Goal: Task Accomplishment & Management: Complete application form

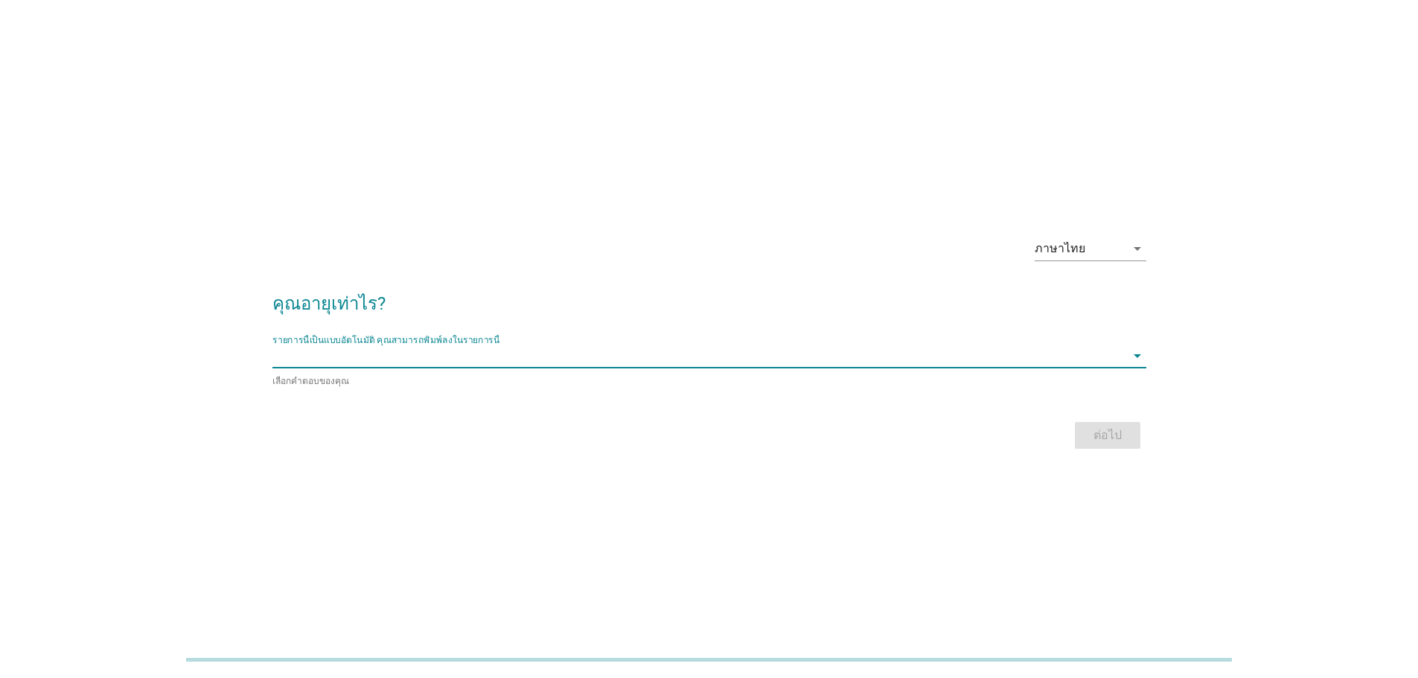
click at [573, 368] on input "รายการนี้เป็นแบบอัตโนมัติ คุณสามารถพิมพ์ลงในรายการนี้" at bounding box center [699, 356] width 853 height 24
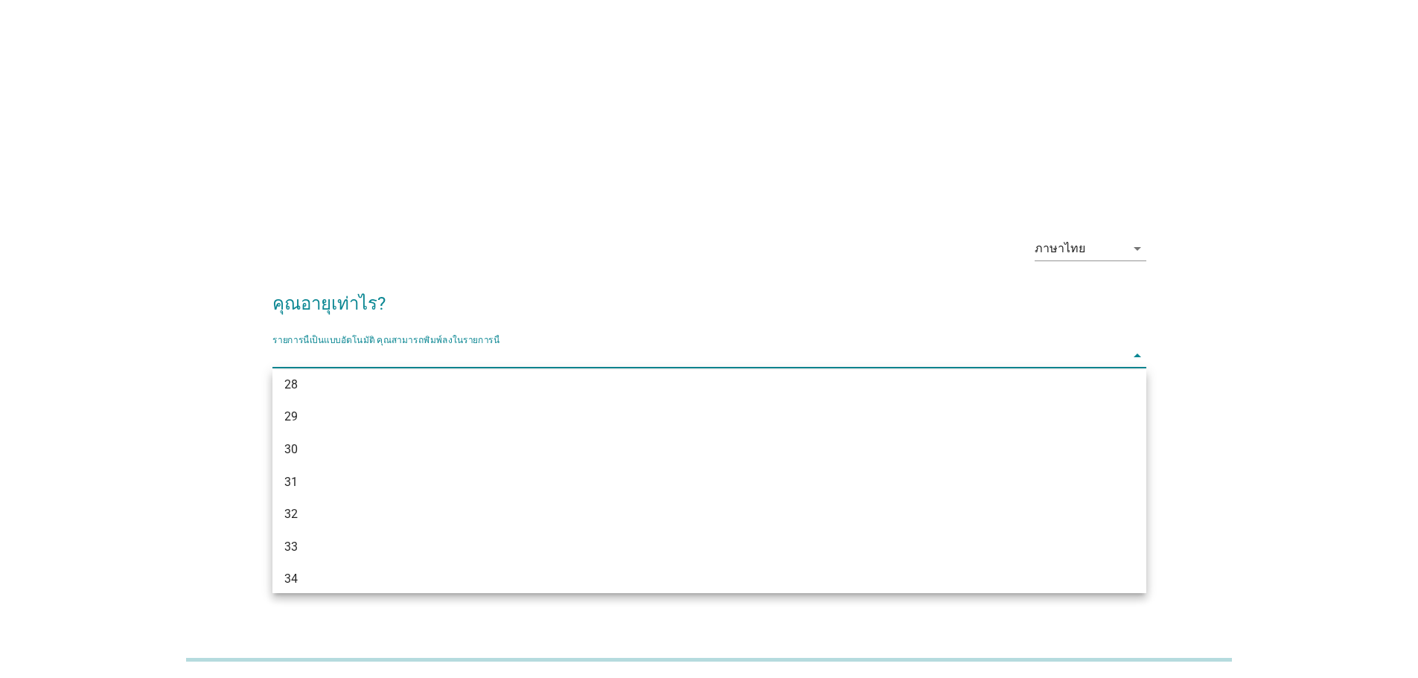
scroll to position [334, 0]
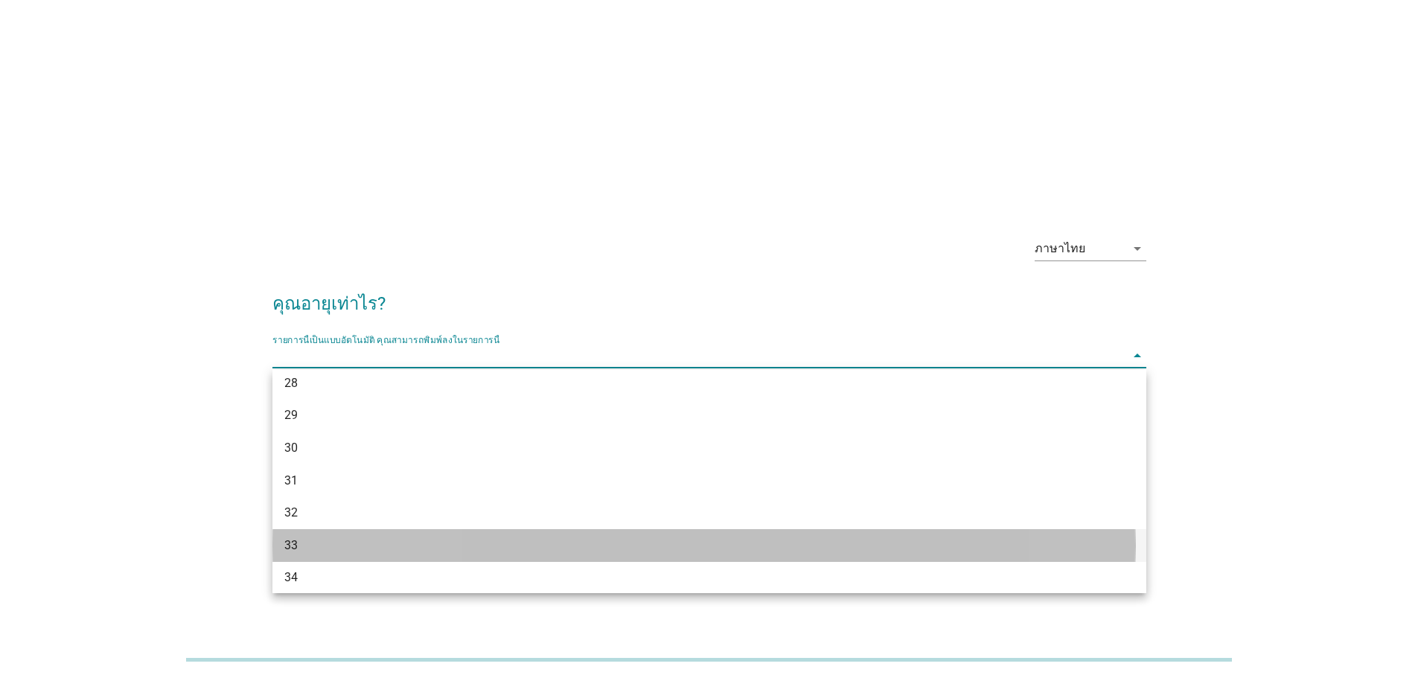
click at [435, 552] on div "33" at bounding box center [674, 546] width 780 height 18
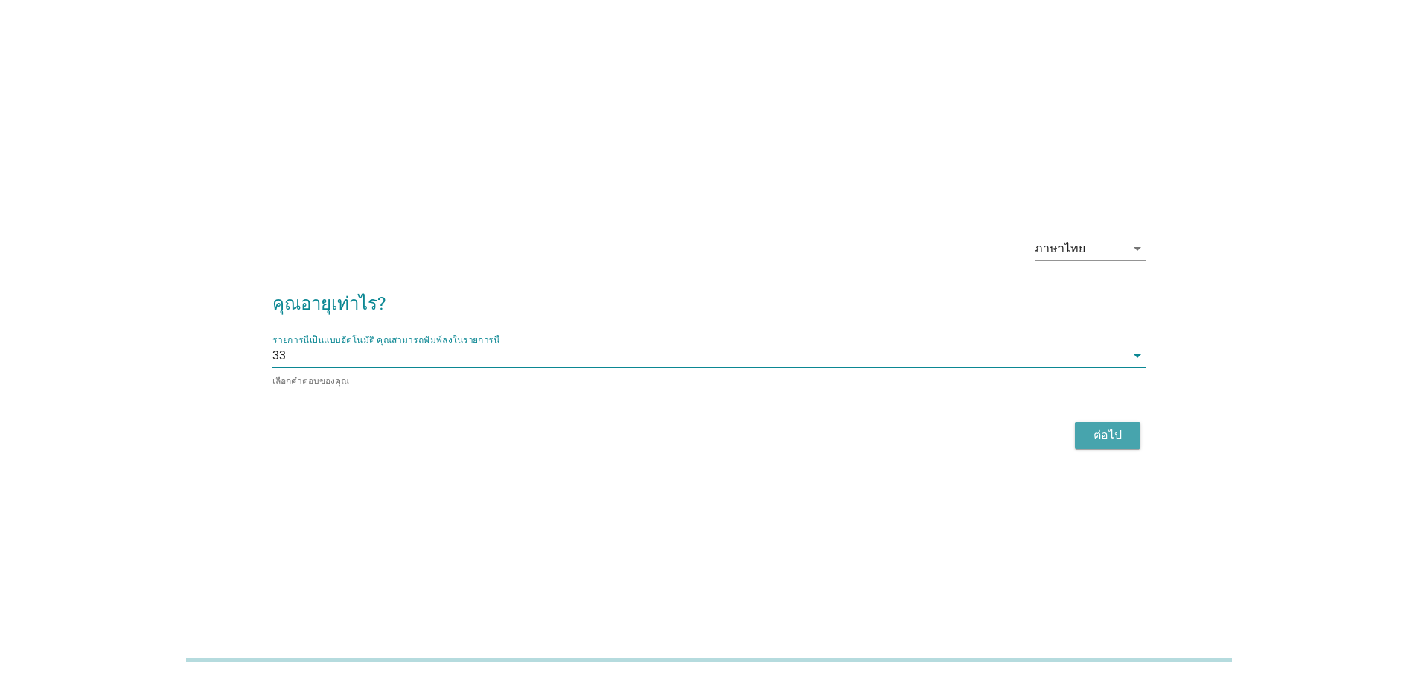
click at [1116, 430] on div "ต่อไป" at bounding box center [1108, 436] width 42 height 18
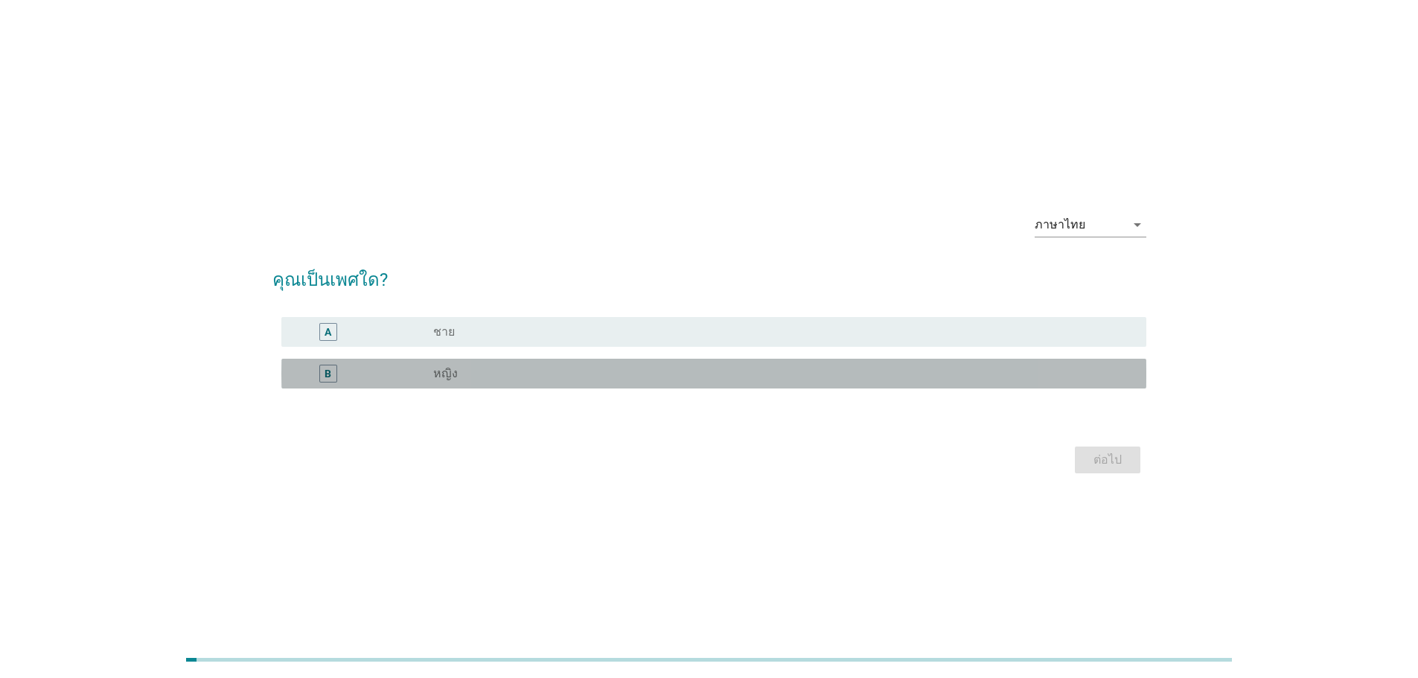
click at [945, 383] on div "B radio_button_unchecked หญิง" at bounding box center [713, 374] width 865 height 30
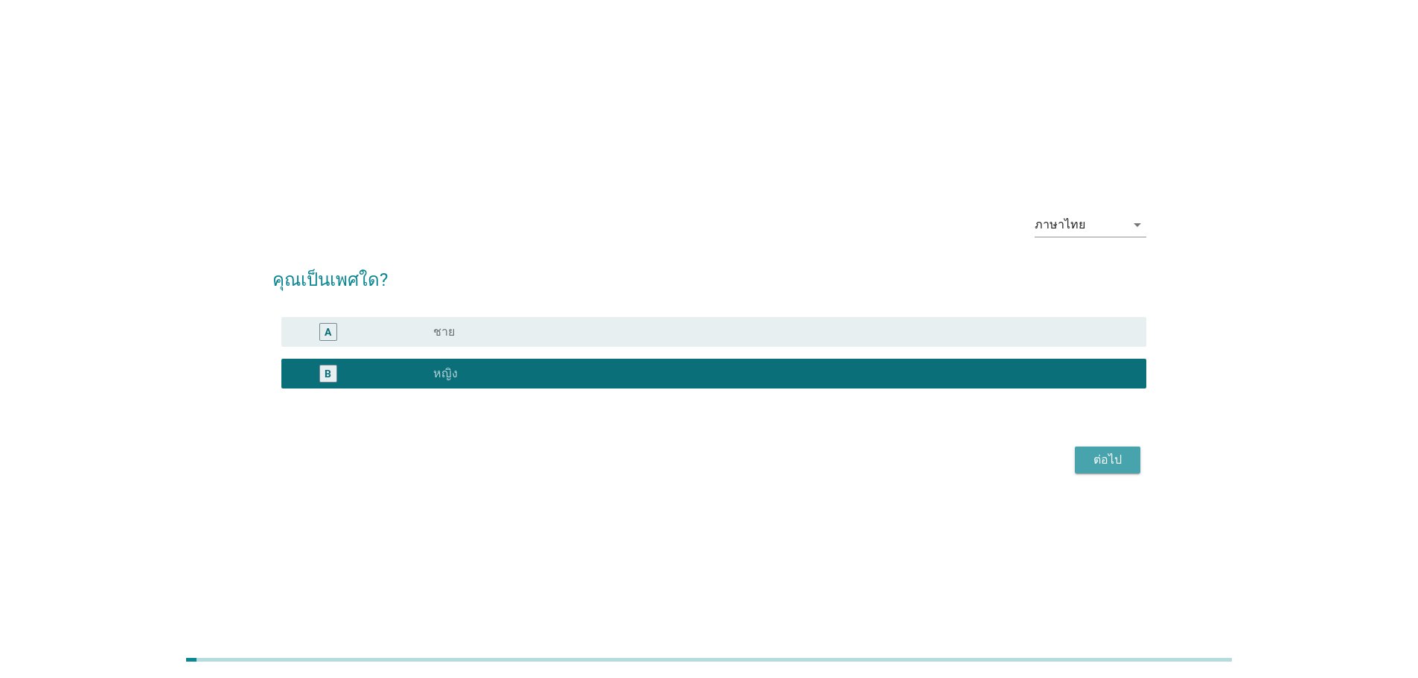
click at [1106, 460] on div "ต่อไป" at bounding box center [1108, 460] width 42 height 18
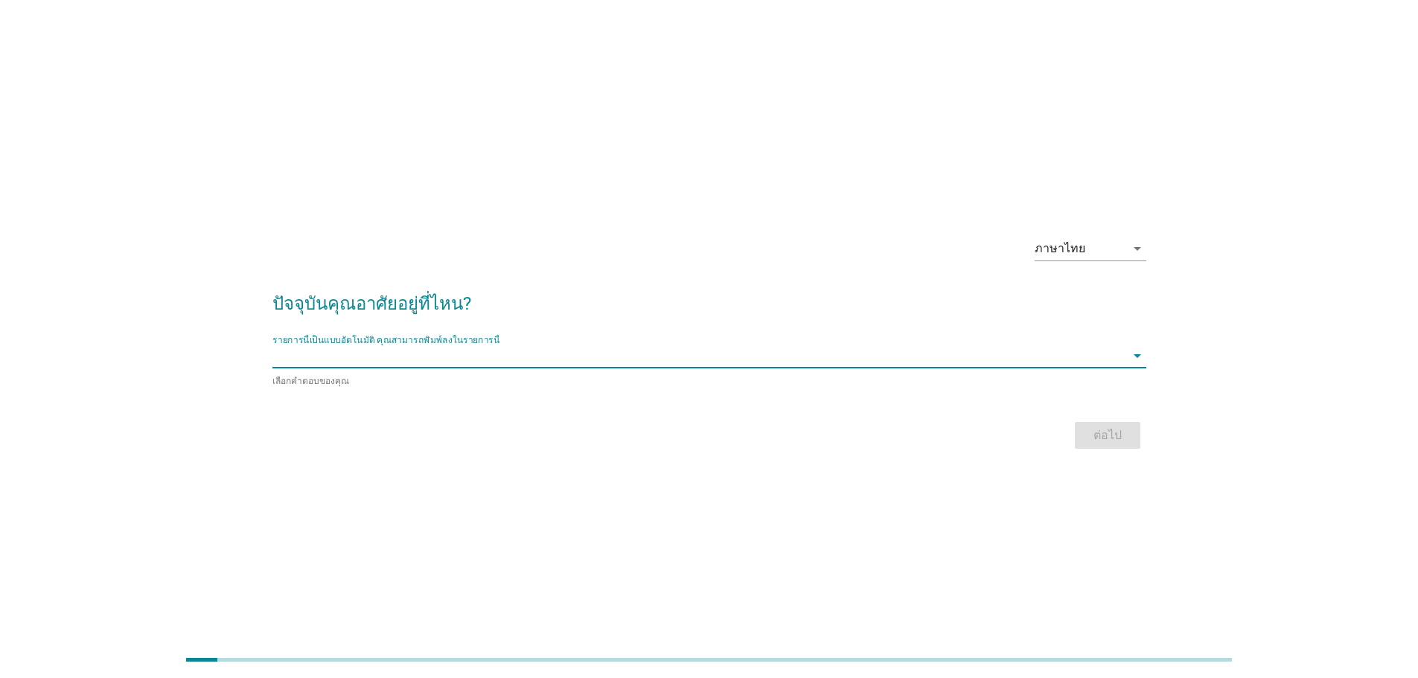
click at [1036, 358] on input "รายการนี้เป็นแบบอัตโนมัติ คุณสามารถพิมพ์ลงในรายการนี้" at bounding box center [699, 356] width 853 height 24
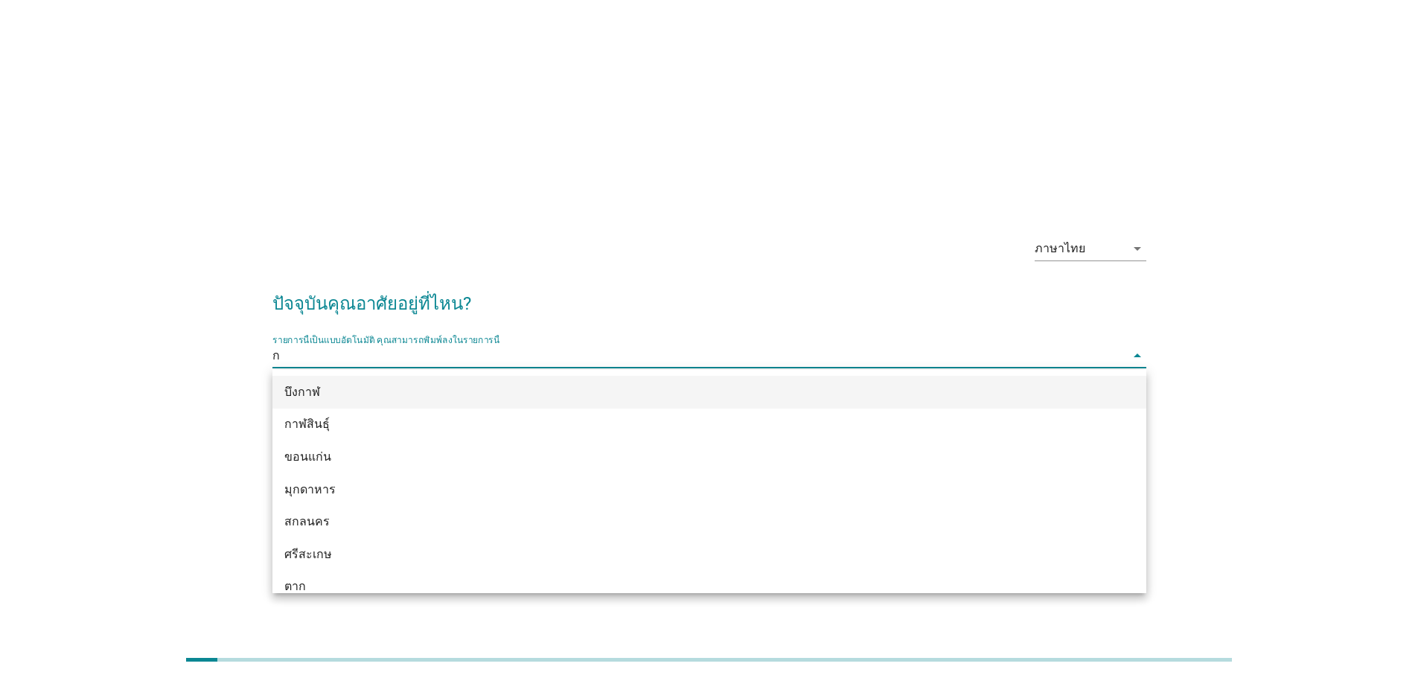
type input "กร"
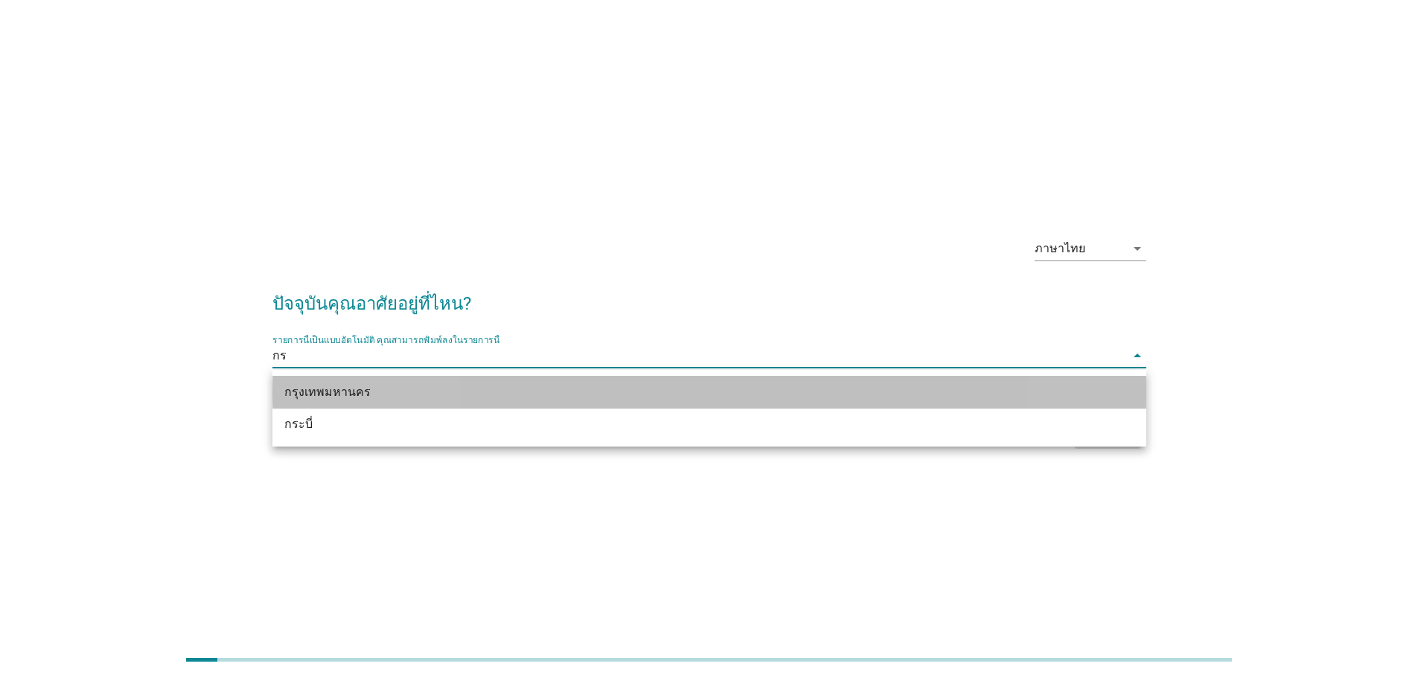
click at [885, 385] on div "กรุงเทพมหานคร" at bounding box center [674, 392] width 780 height 18
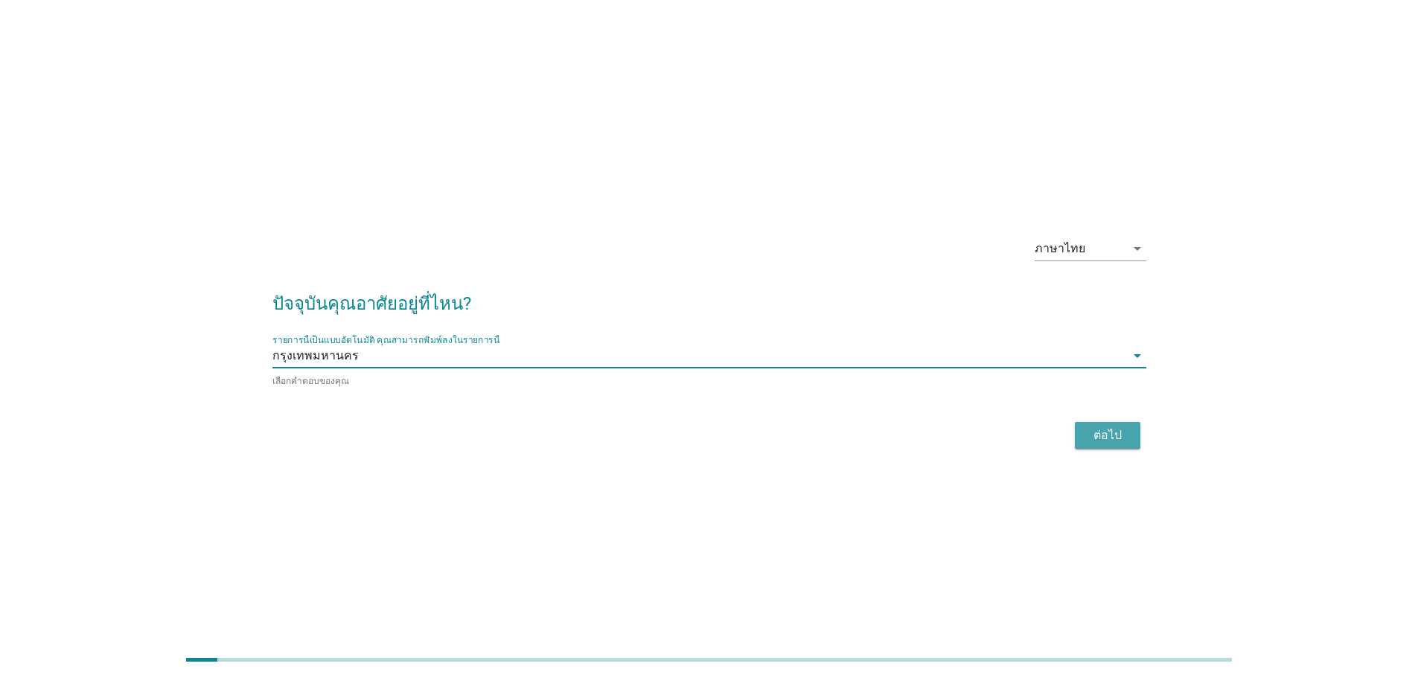
click at [1102, 435] on div "ต่อไป" at bounding box center [1108, 436] width 42 height 18
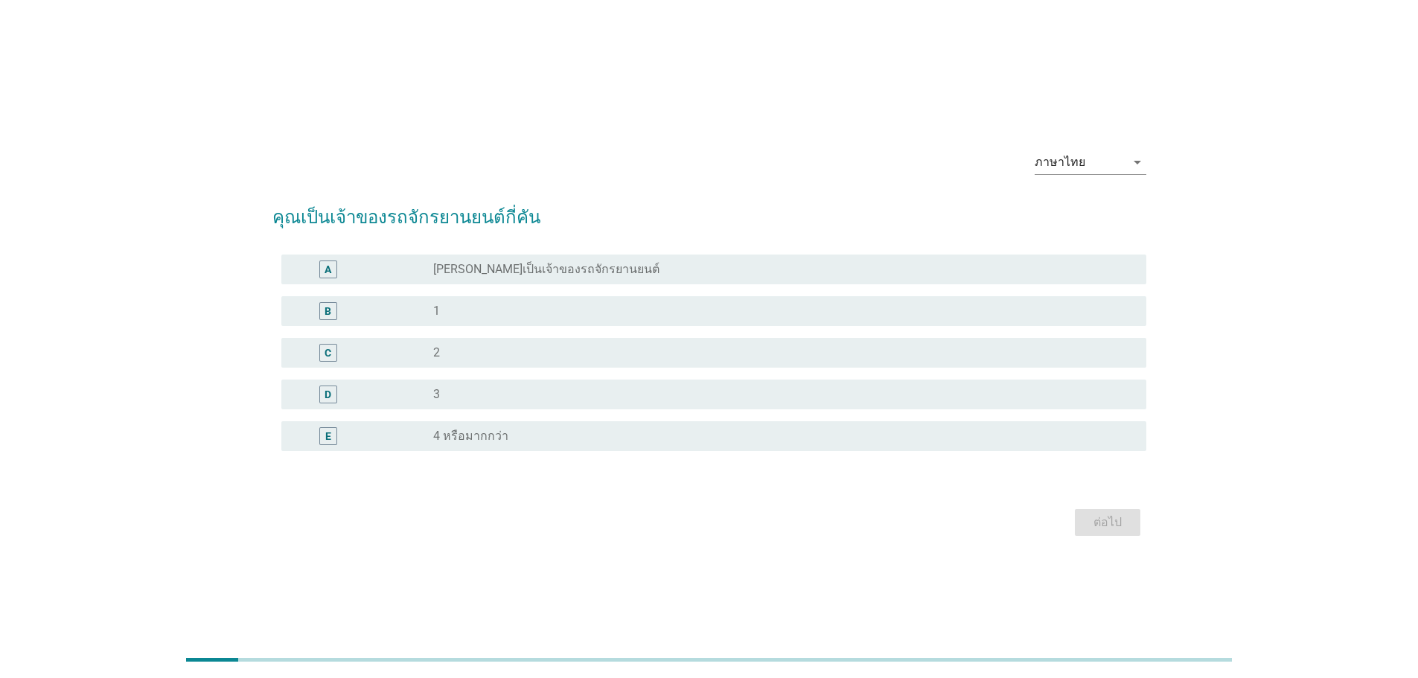
click at [492, 310] on div "radio_button_unchecked 1" at bounding box center [777, 311] width 689 height 15
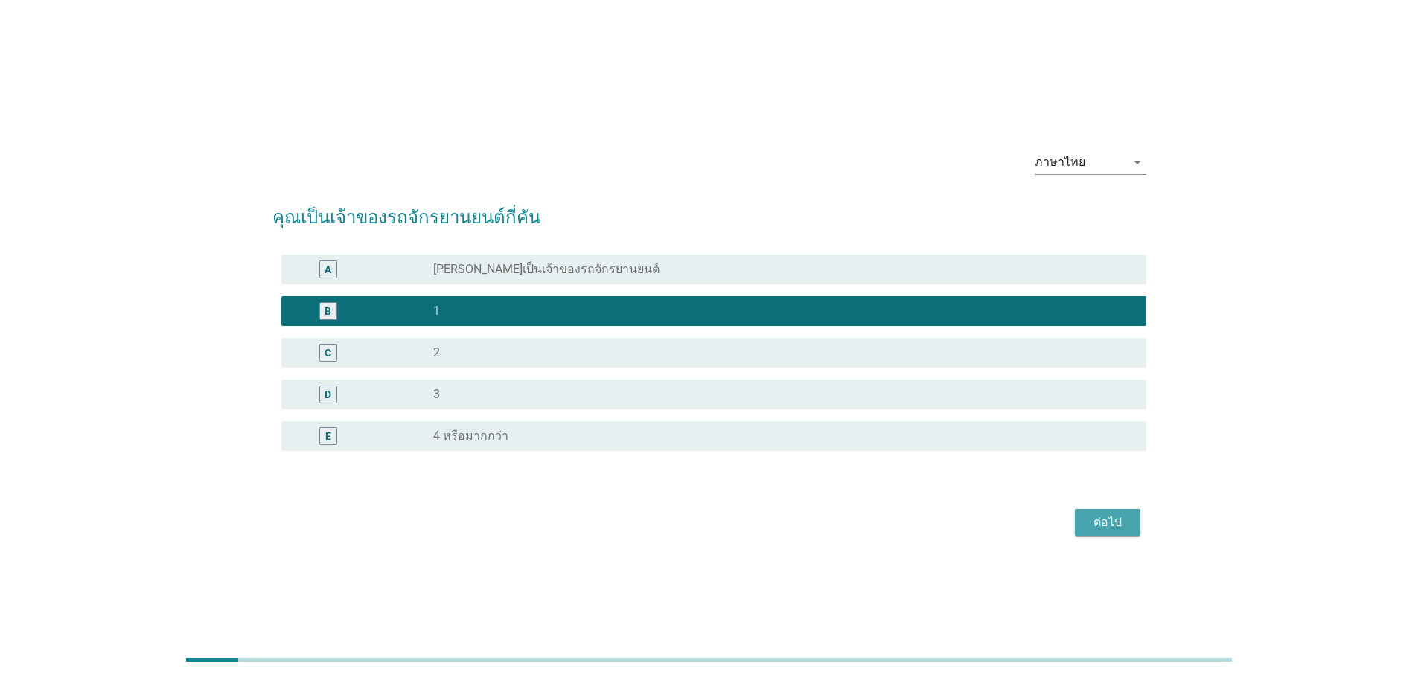
click at [1103, 517] on div "ต่อไป" at bounding box center [1108, 523] width 42 height 18
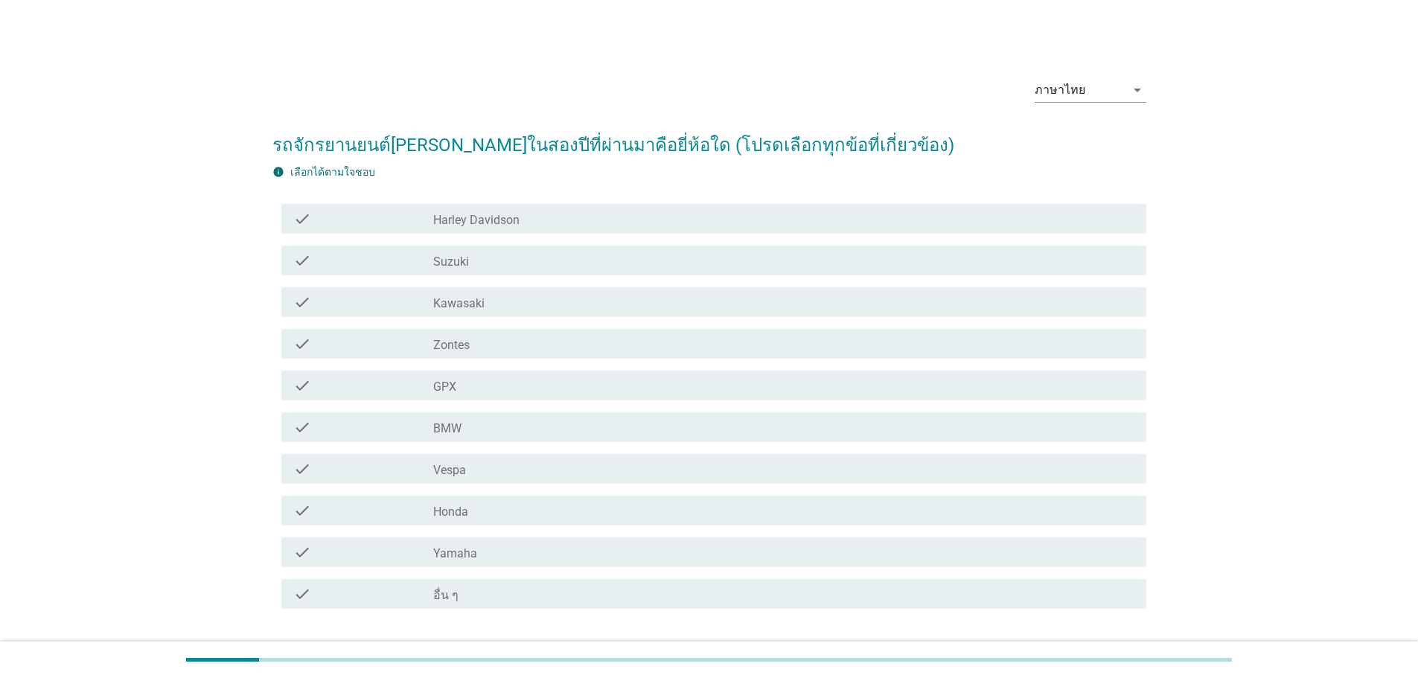
click at [591, 513] on div "check_box_outline_blank Honda" at bounding box center [783, 511] width 701 height 18
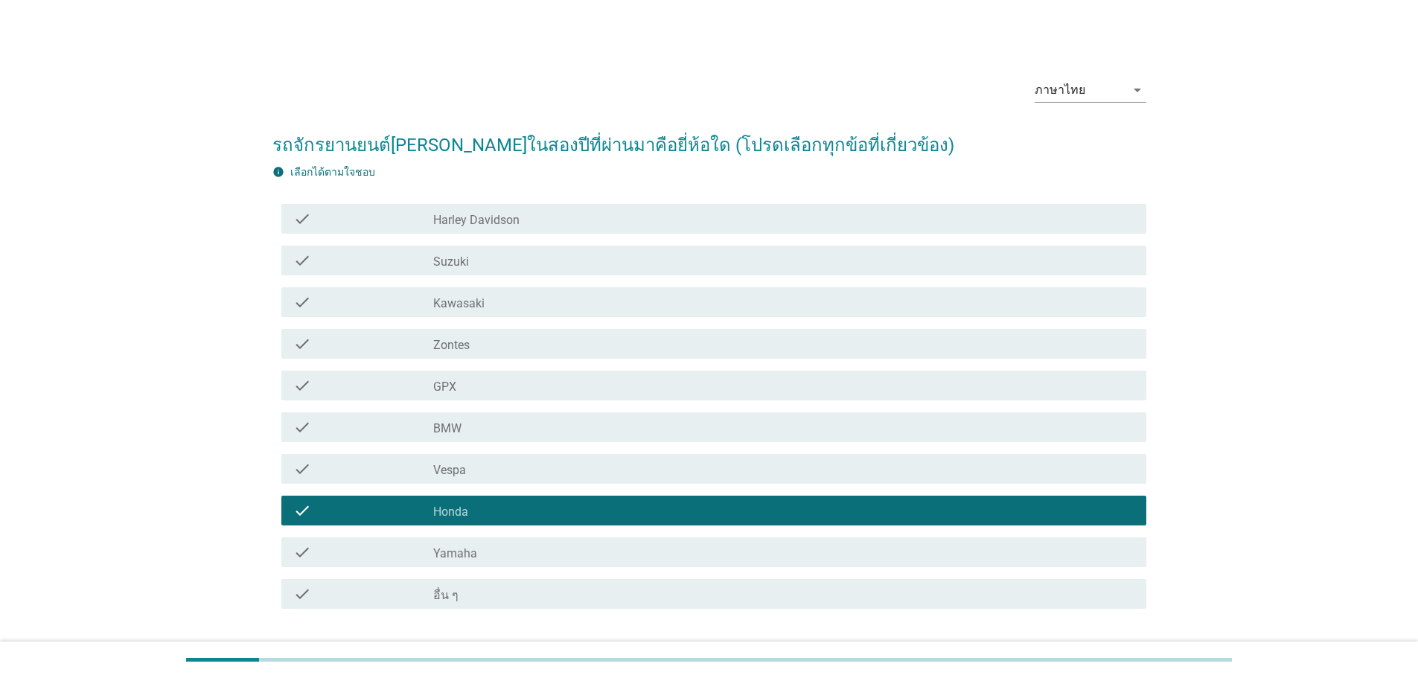
scroll to position [104, 0]
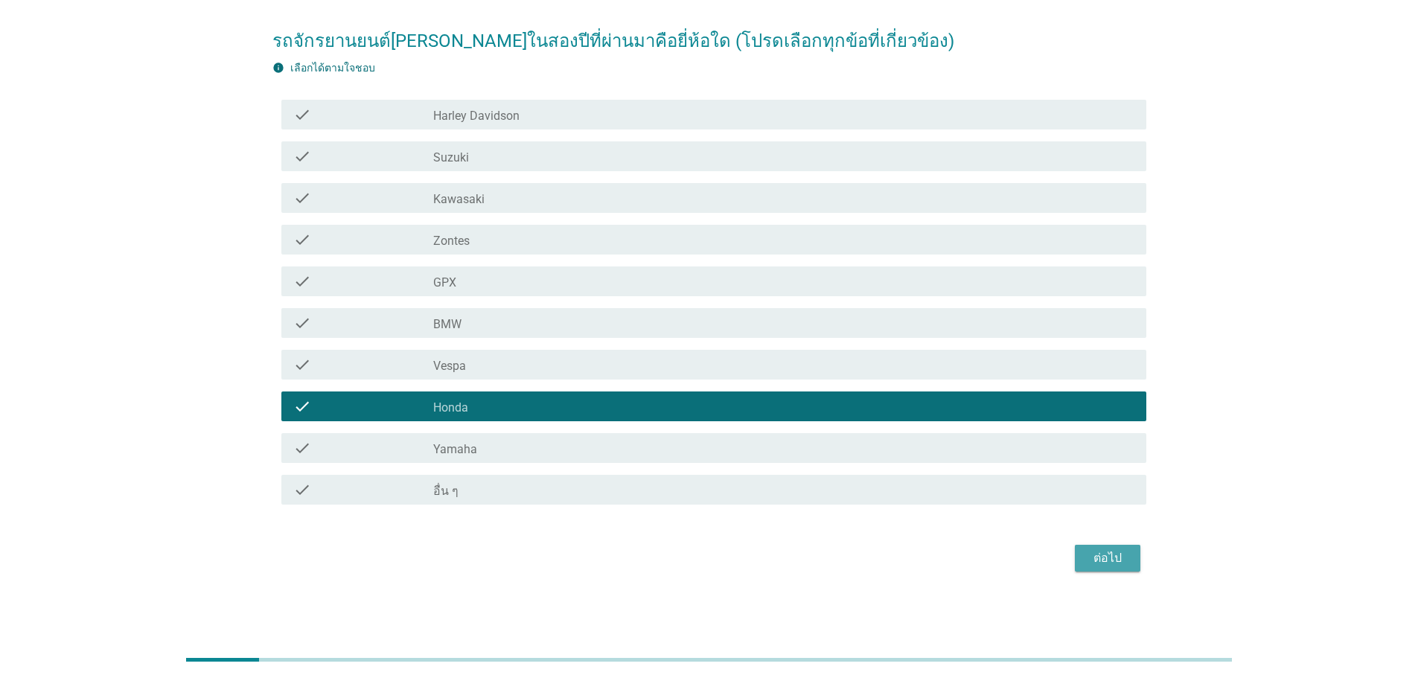
click at [1106, 553] on div "ต่อไป" at bounding box center [1108, 558] width 42 height 18
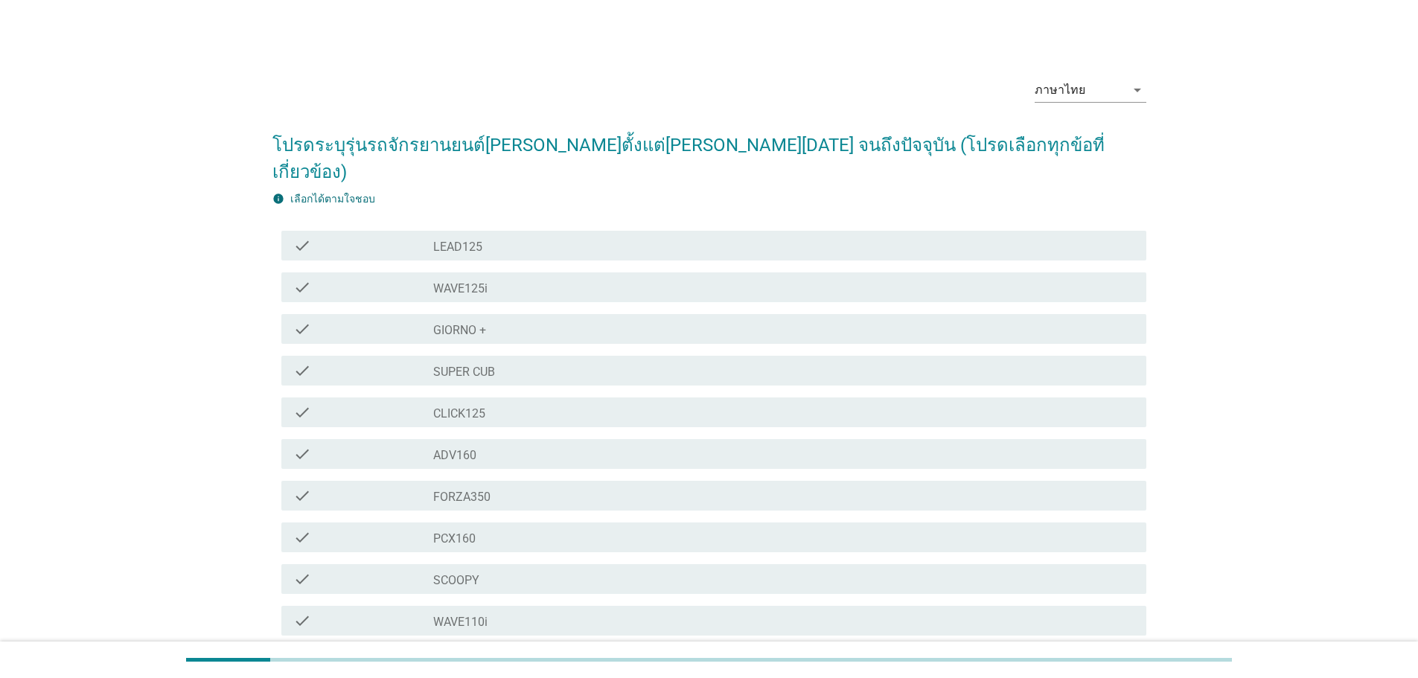
click at [762, 317] on div "check check_box_outline_blank GIORNO +" at bounding box center [710, 329] width 874 height 42
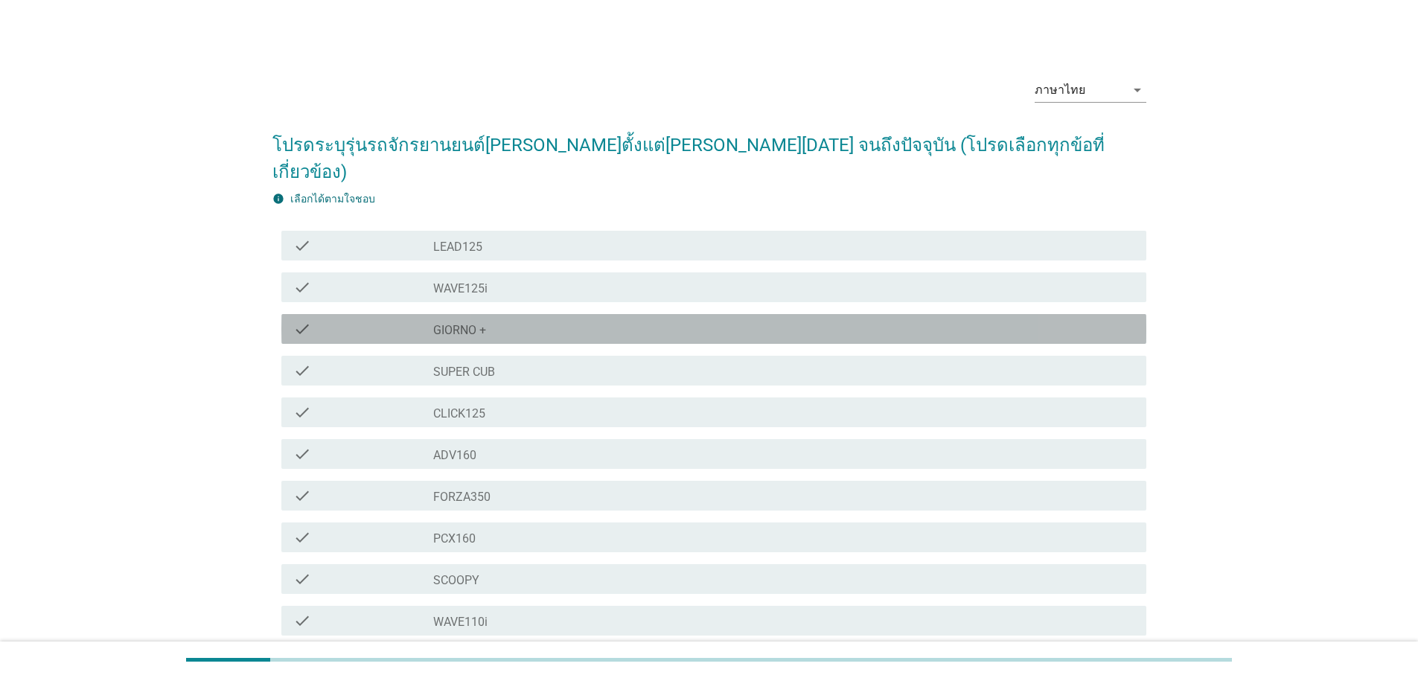
click at [759, 320] on div "check_box_outline_blank GIORNO +" at bounding box center [783, 329] width 701 height 18
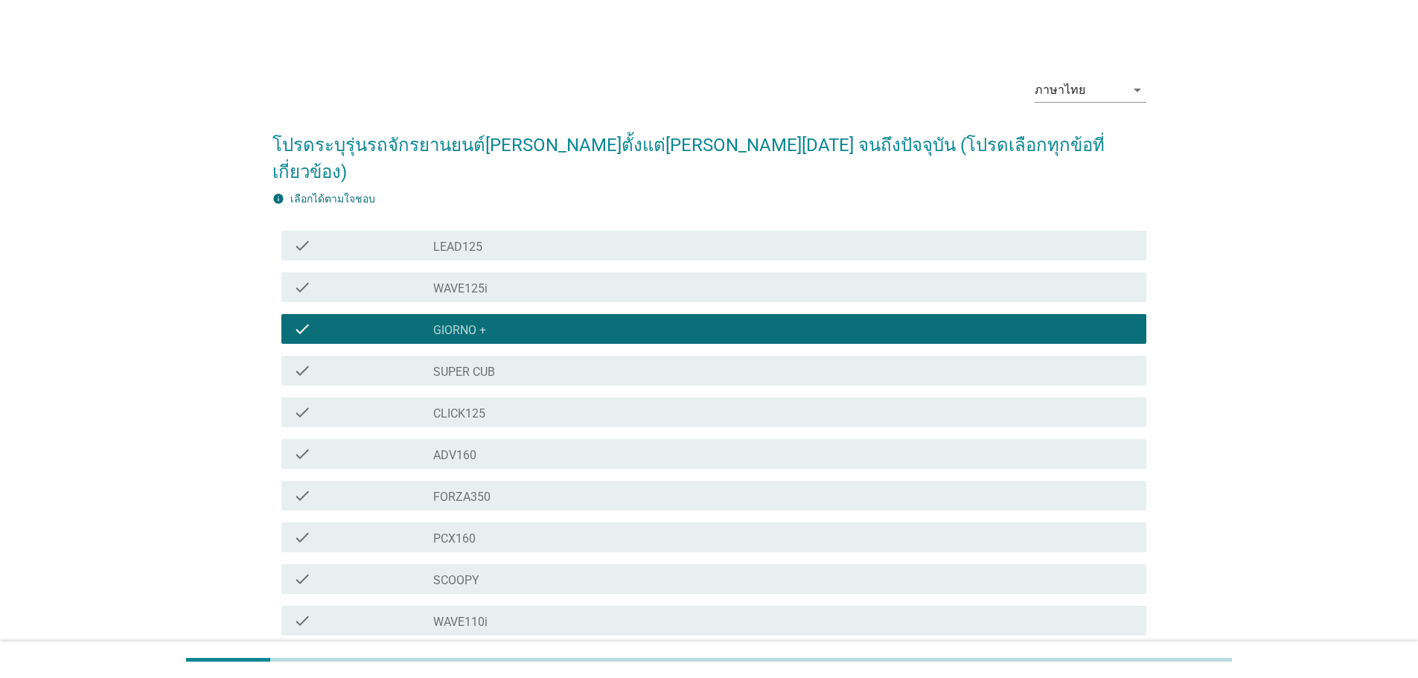
scroll to position [229, 0]
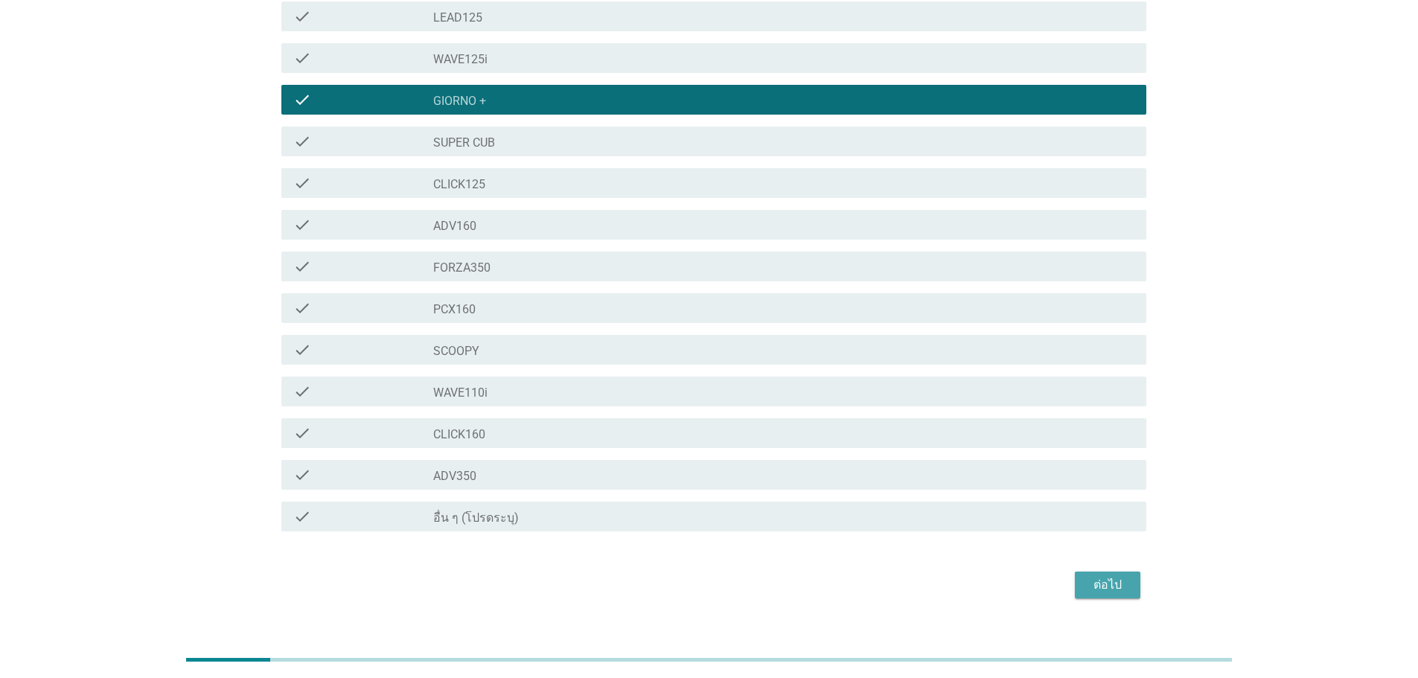
click at [1098, 576] on div "ต่อไป" at bounding box center [1108, 585] width 42 height 18
